Goal: Find contact information: Find contact information

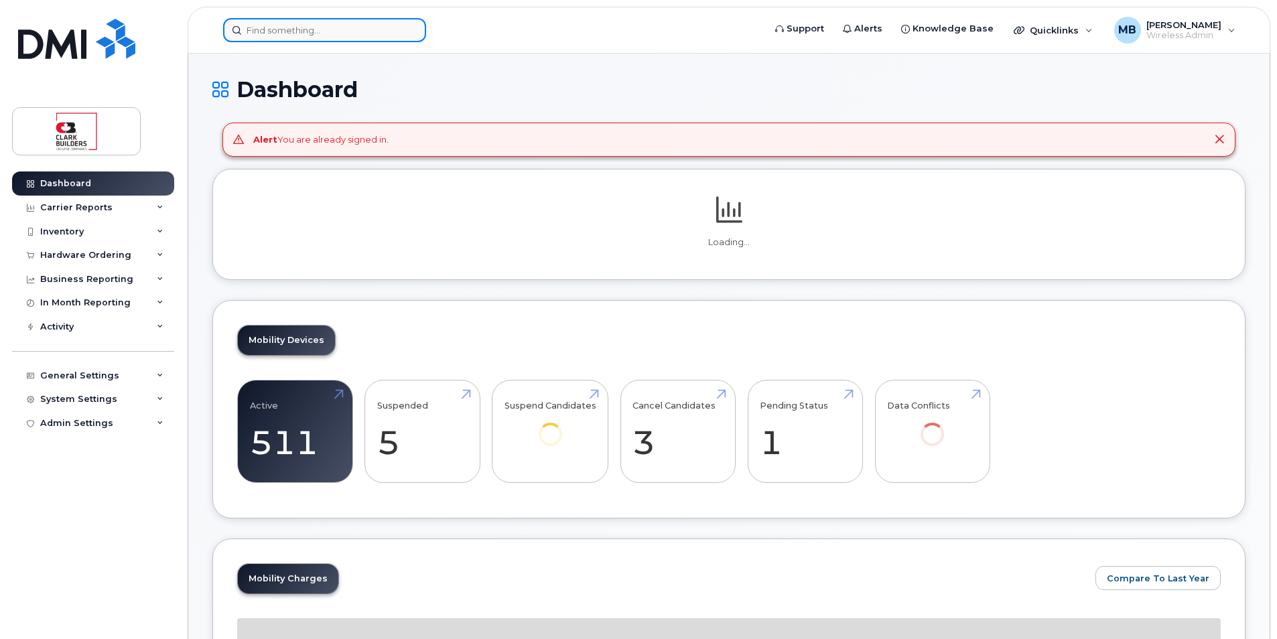
click at [320, 21] on input at bounding box center [324, 30] width 203 height 24
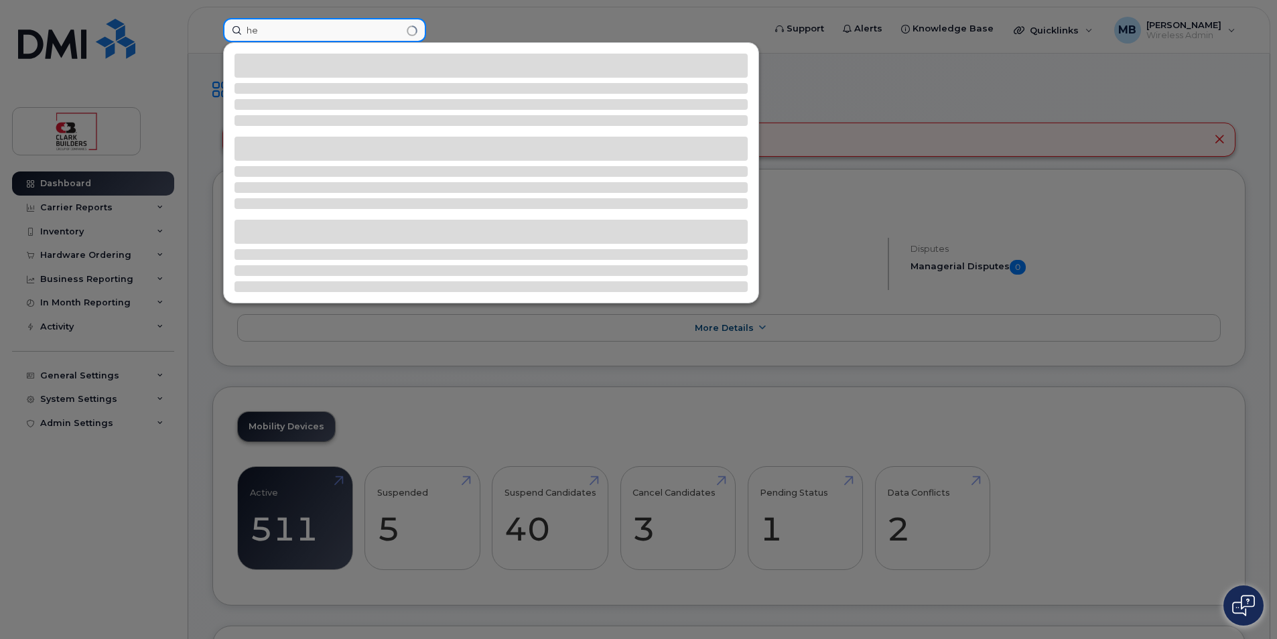
type input "h"
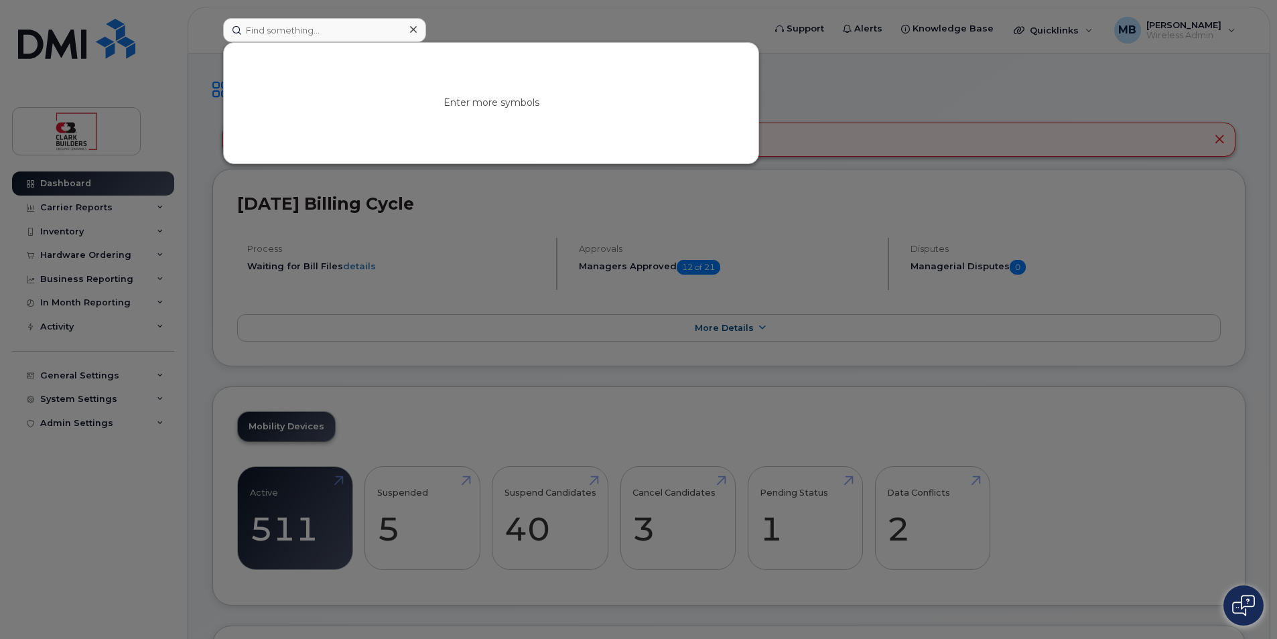
click at [527, 43] on div "Enter more symbols" at bounding box center [491, 103] width 535 height 121
click at [521, 31] on div at bounding box center [638, 319] width 1277 height 639
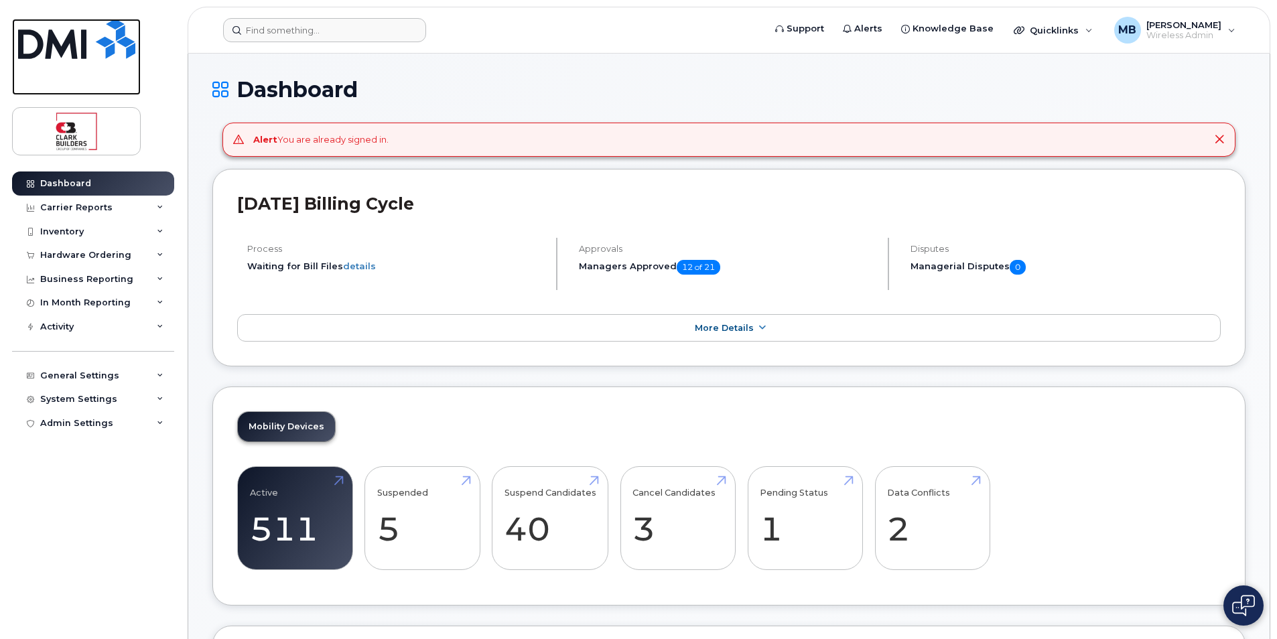
click at [80, 47] on img at bounding box center [76, 39] width 117 height 40
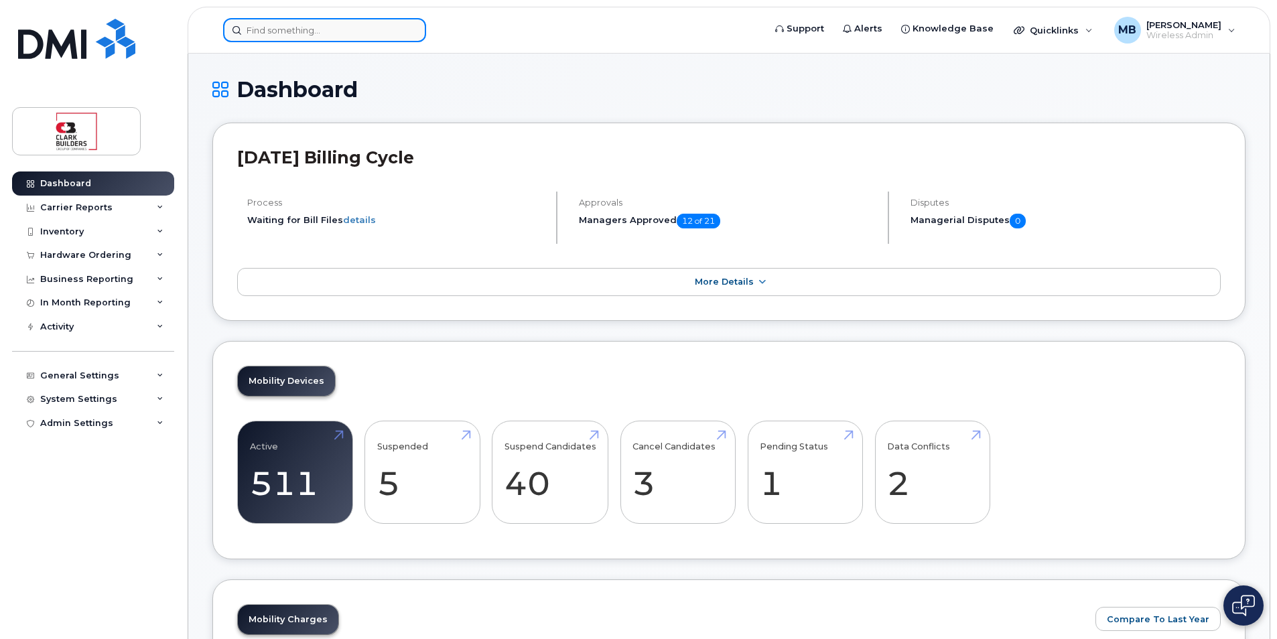
click at [321, 27] on input at bounding box center [324, 30] width 203 height 24
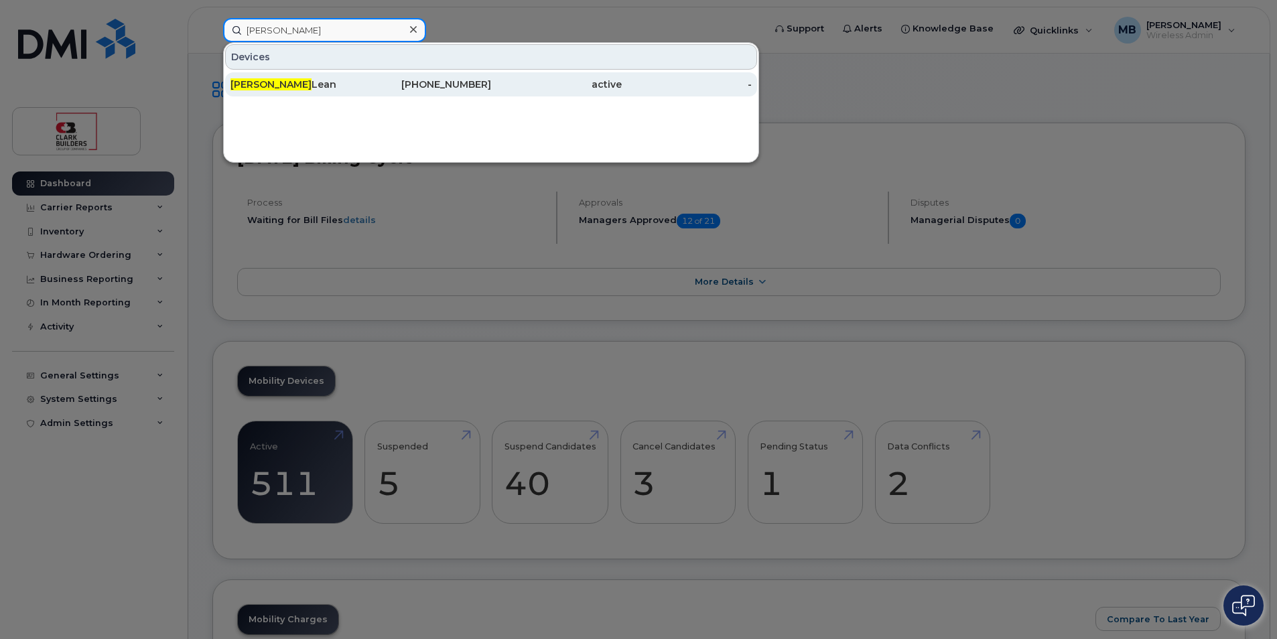
type input "peter mc"
click at [298, 88] on div "Peter Mc Lean" at bounding box center [295, 84] width 131 height 13
click at [384, 89] on div "604-679-3157" at bounding box center [426, 84] width 131 height 13
